Goal: Find specific page/section

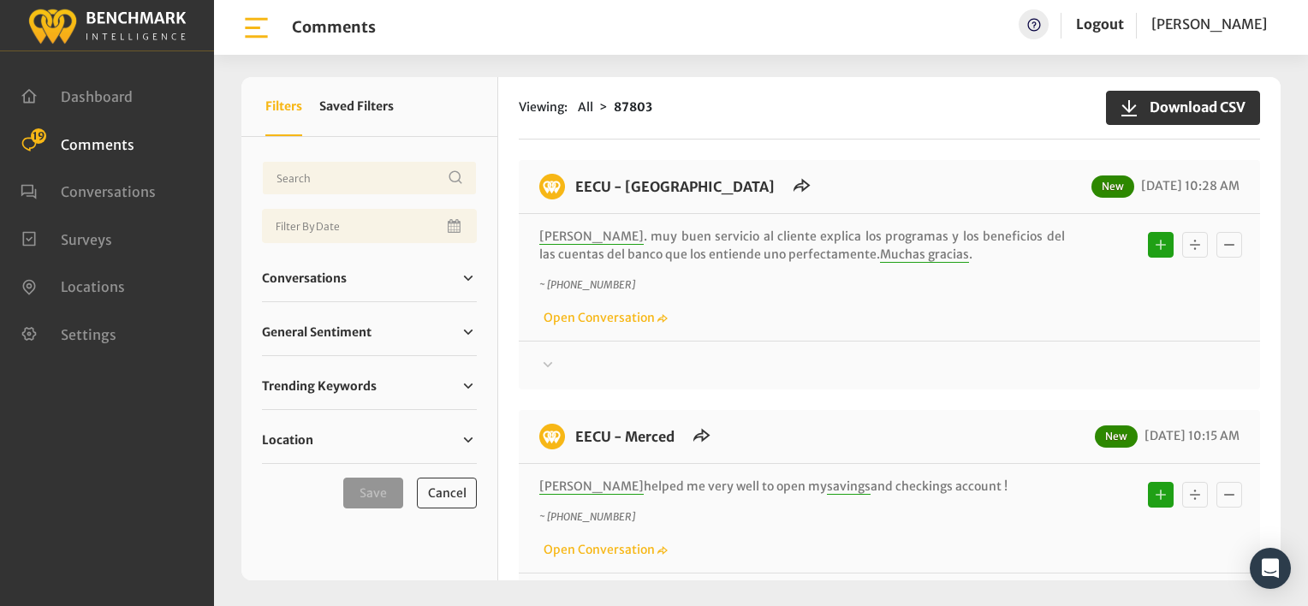
click at [550, 363] on icon at bounding box center [548, 363] width 9 height 5
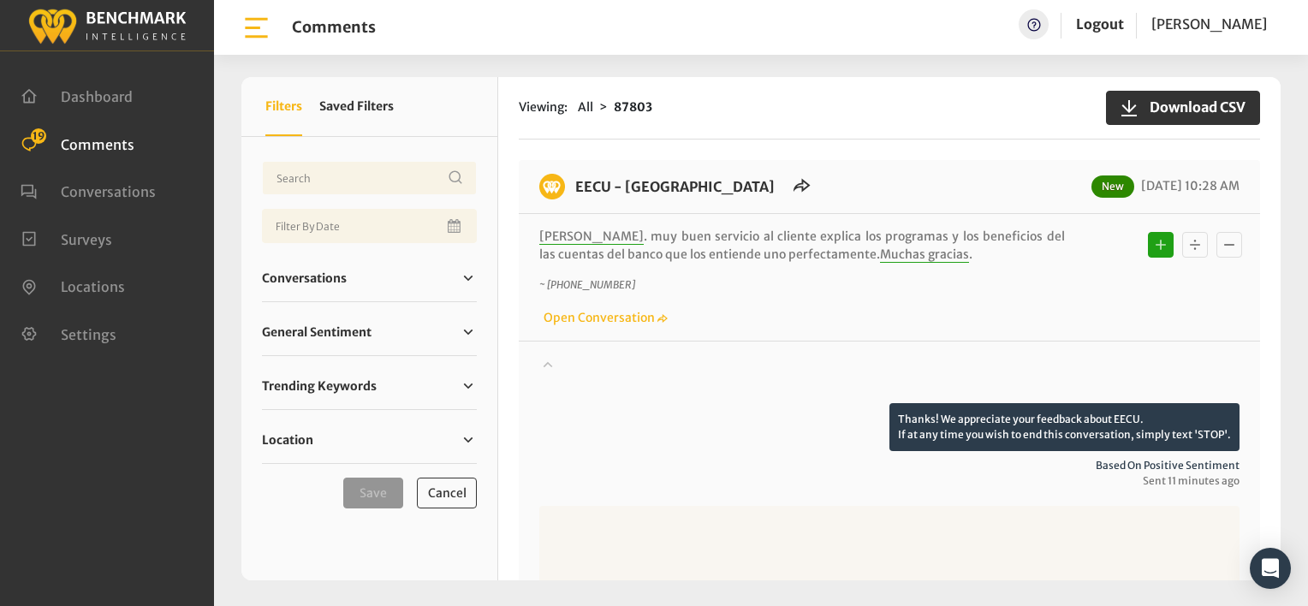
click at [550, 363] on icon at bounding box center [548, 364] width 9 height 6
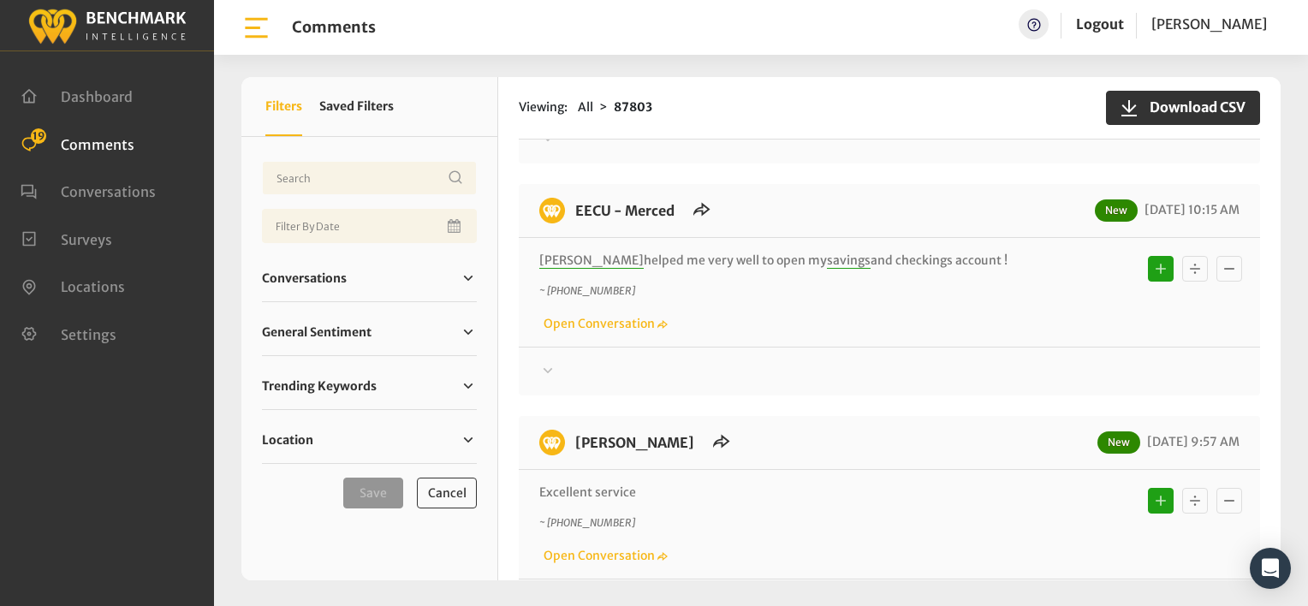
scroll to position [86, 0]
